Goal: Task Accomplishment & Management: Manage account settings

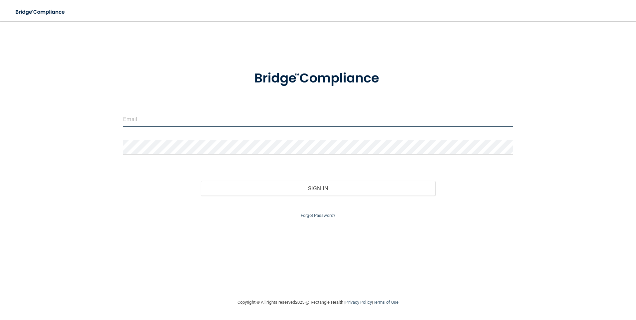
click at [132, 118] on input "email" at bounding box center [318, 119] width 390 height 15
type input "[EMAIL_ADDRESS][DOMAIN_NAME]"
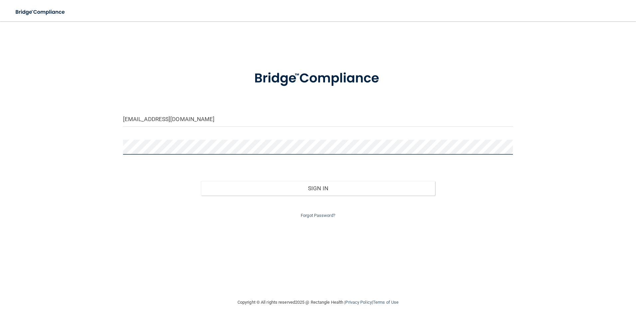
click at [201, 181] on button "Sign In" at bounding box center [318, 188] width 234 height 15
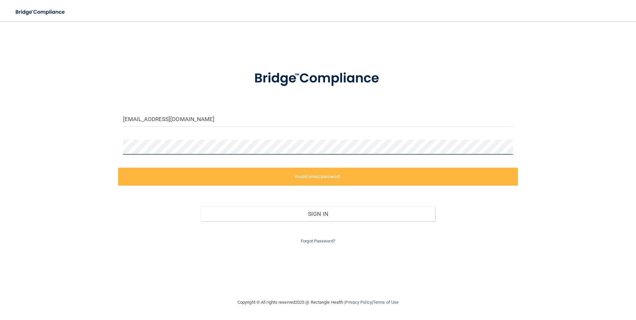
click at [0, 108] on html "Toggle navigation Manage My Enterprise Manage My Location [EMAIL_ADDRESS][DOMAI…" at bounding box center [318, 160] width 636 height 320
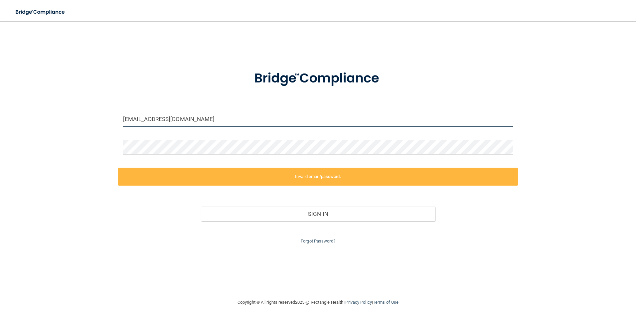
click at [193, 116] on input "[EMAIL_ADDRESS][DOMAIN_NAME]" at bounding box center [318, 119] width 390 height 15
drag, startPoint x: 193, startPoint y: 116, endPoint x: -1, endPoint y: 98, distance: 194.7
click at [0, 98] on html "Toggle navigation Manage My Enterprise Manage My Location [EMAIL_ADDRESS][DOMAI…" at bounding box center [318, 160] width 636 height 320
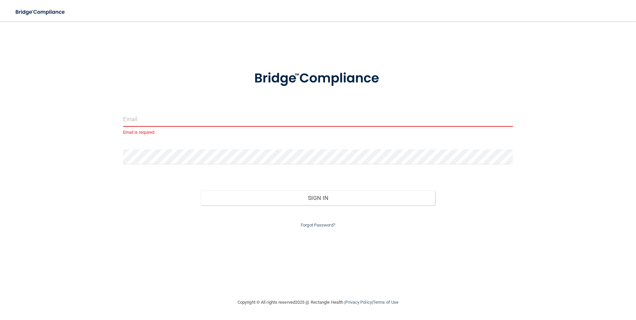
click at [144, 118] on input "email" at bounding box center [318, 119] width 390 height 15
type input "[EMAIL_ADDRESS][DOMAIN_NAME]"
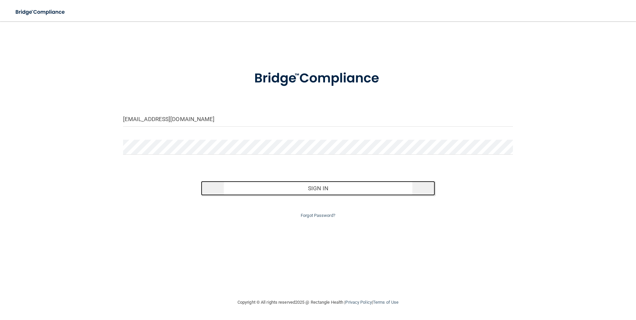
click at [336, 187] on button "Sign In" at bounding box center [318, 188] width 234 height 15
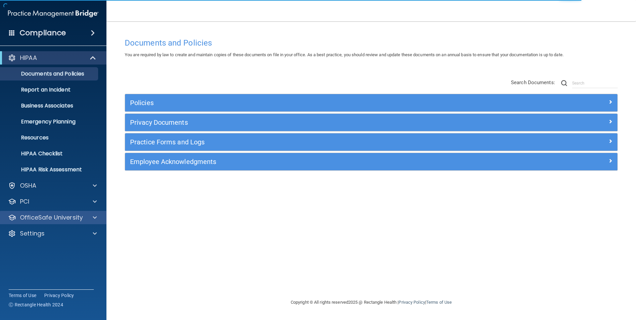
click at [41, 213] on div "OfficeSafe University" at bounding box center [53, 217] width 107 height 13
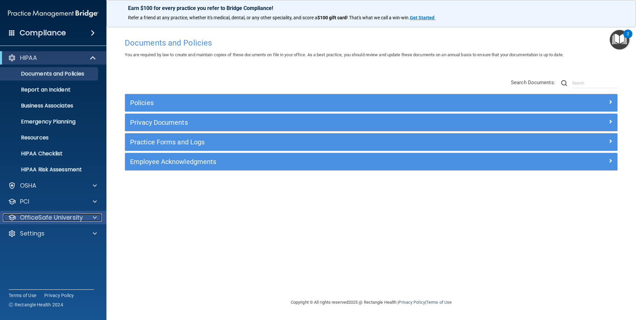
click at [97, 214] on div at bounding box center [93, 217] width 17 height 8
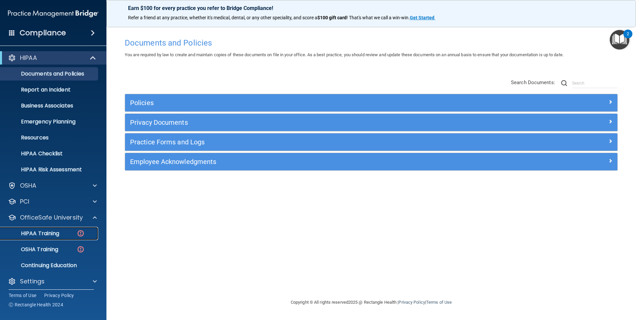
click at [48, 231] on p "HIPAA Training" at bounding box center [31, 233] width 55 height 7
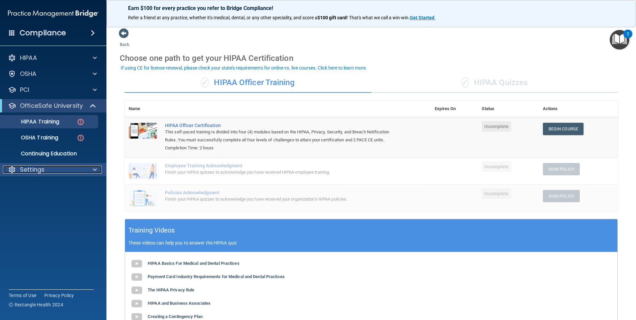
click at [33, 170] on p "Settings" at bounding box center [32, 170] width 25 height 8
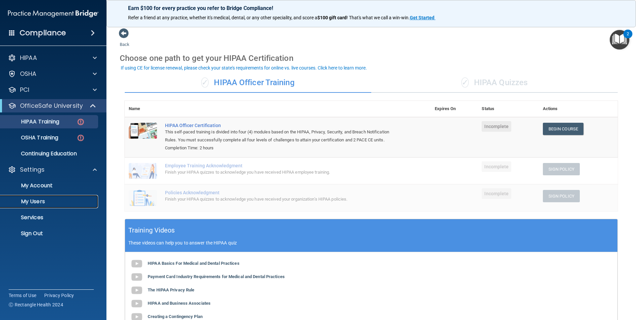
click at [34, 202] on p "My Users" at bounding box center [49, 201] width 91 height 7
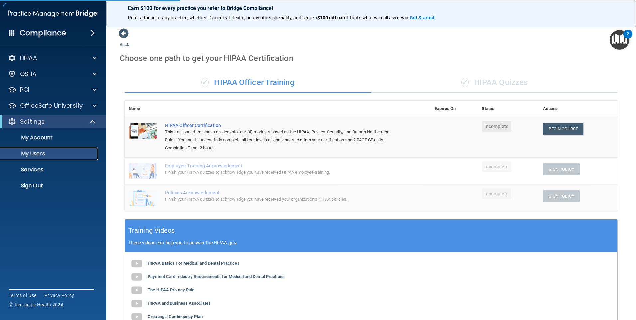
select select "20"
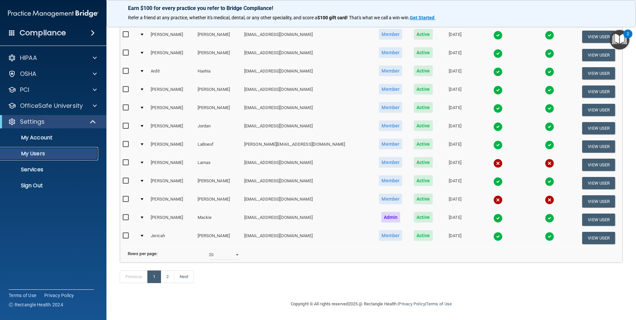
scroll to position [230, 0]
click at [166, 277] on link "2" at bounding box center [168, 276] width 14 height 13
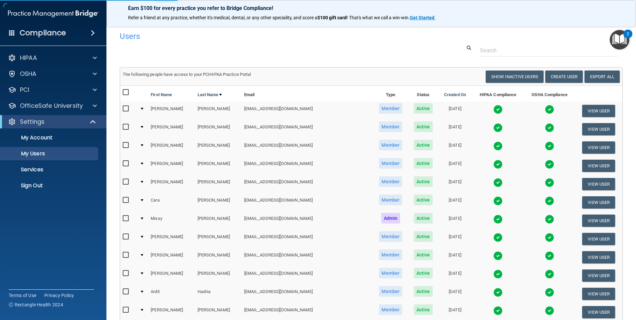
select select "20"
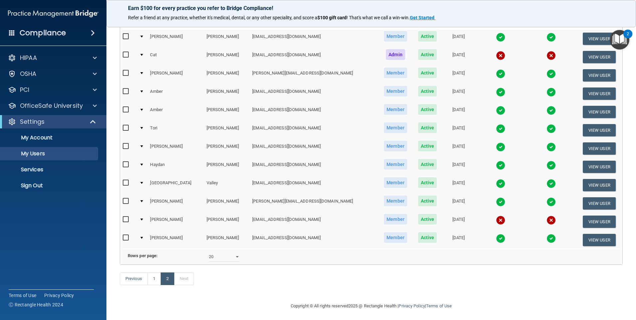
scroll to position [51, 0]
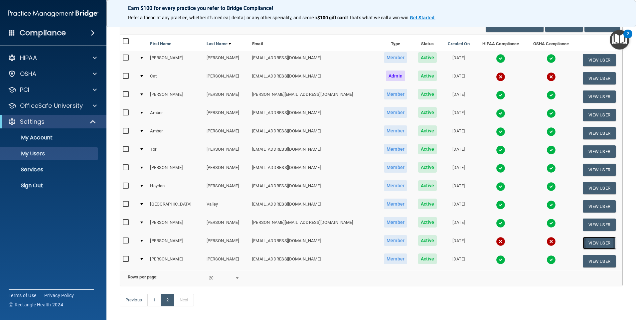
click at [583, 244] on button "View User" at bounding box center [599, 243] width 33 height 12
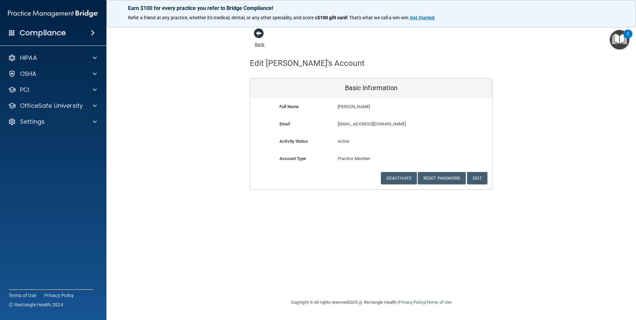
click at [261, 34] on span at bounding box center [259, 33] width 10 height 10
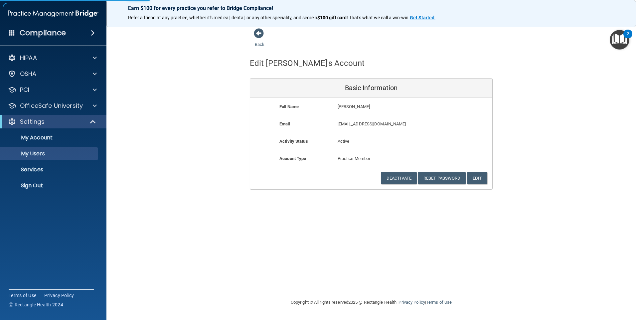
select select "20"
